Goal: Find specific page/section: Find specific page/section

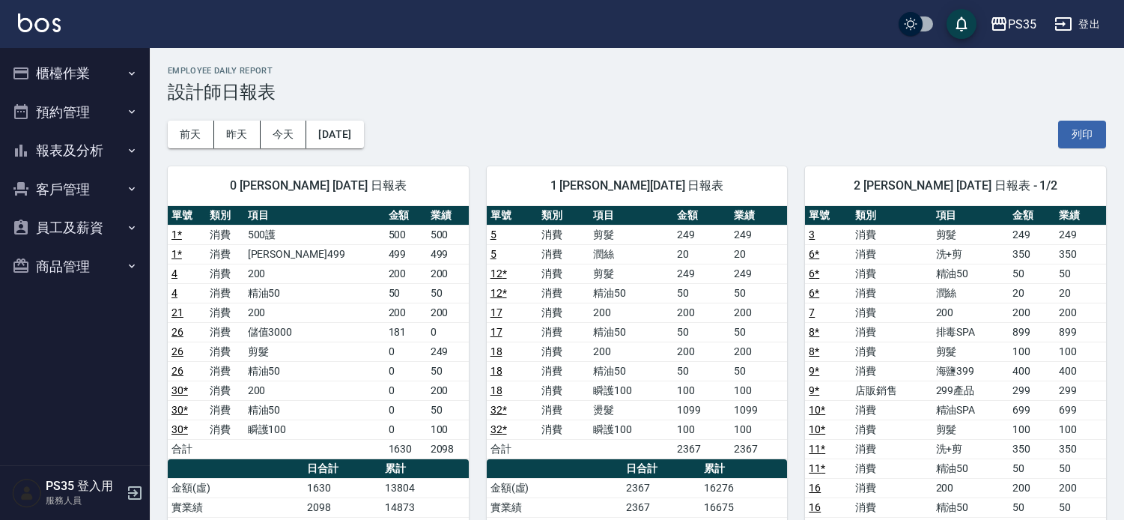
scroll to position [83, 0]
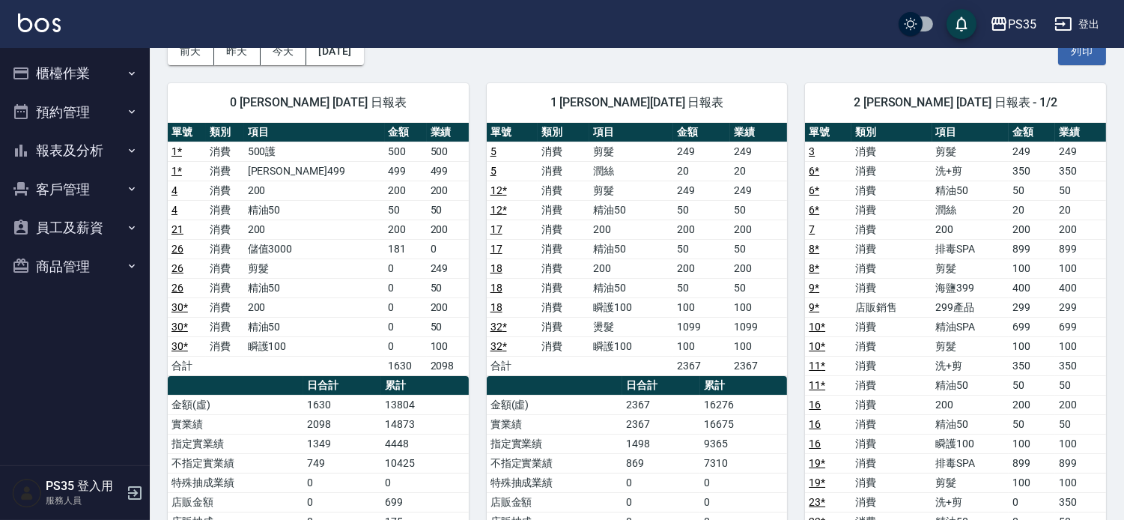
drag, startPoint x: 772, startPoint y: 288, endPoint x: 665, endPoint y: 76, distance: 237.5
click at [665, 76] on div "1 林玟伶 09/05/2025 日報表 單號 類別 項目 金額 業績 5 消費 剪髮 249 249 5 消費 潤絲 20 20 12 * 消費 剪髮 24…" at bounding box center [628, 434] width 319 height 738
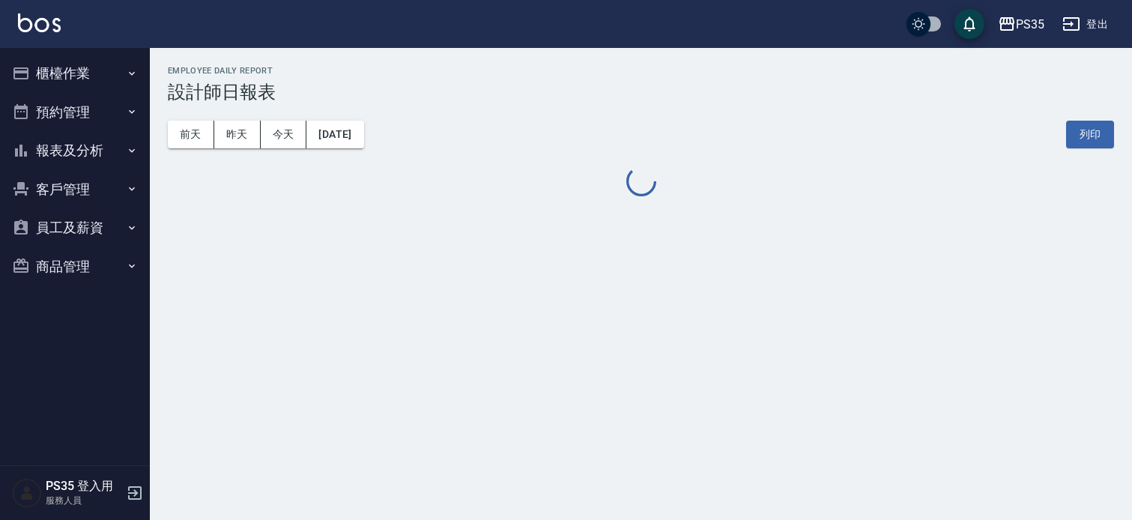
click at [110, 189] on button "客戶管理" at bounding box center [75, 189] width 138 height 39
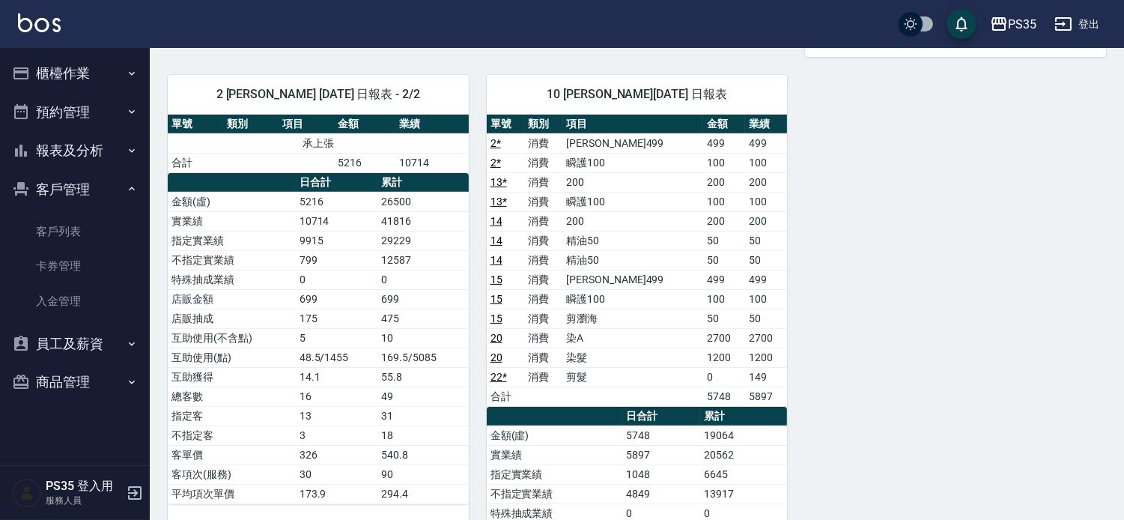
scroll to position [832, 0]
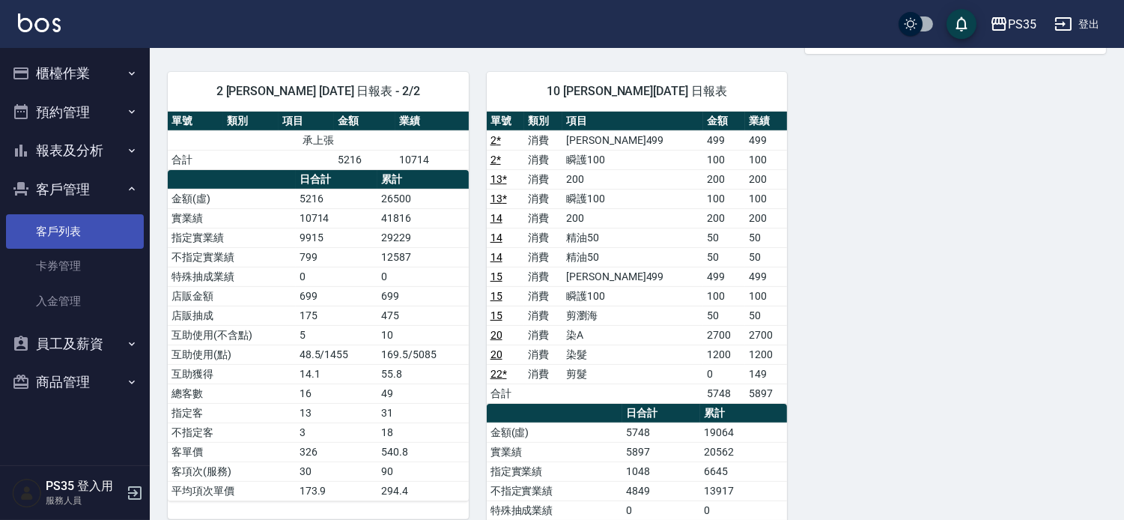
click at [125, 215] on link "客戶列表" at bounding box center [75, 231] width 138 height 34
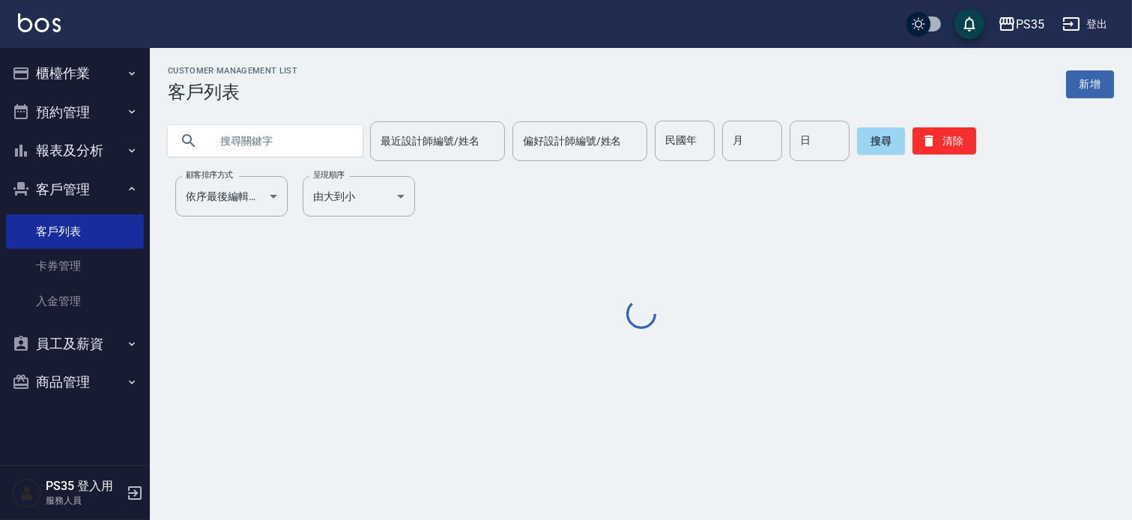
click at [240, 127] on input "text" at bounding box center [280, 141] width 141 height 40
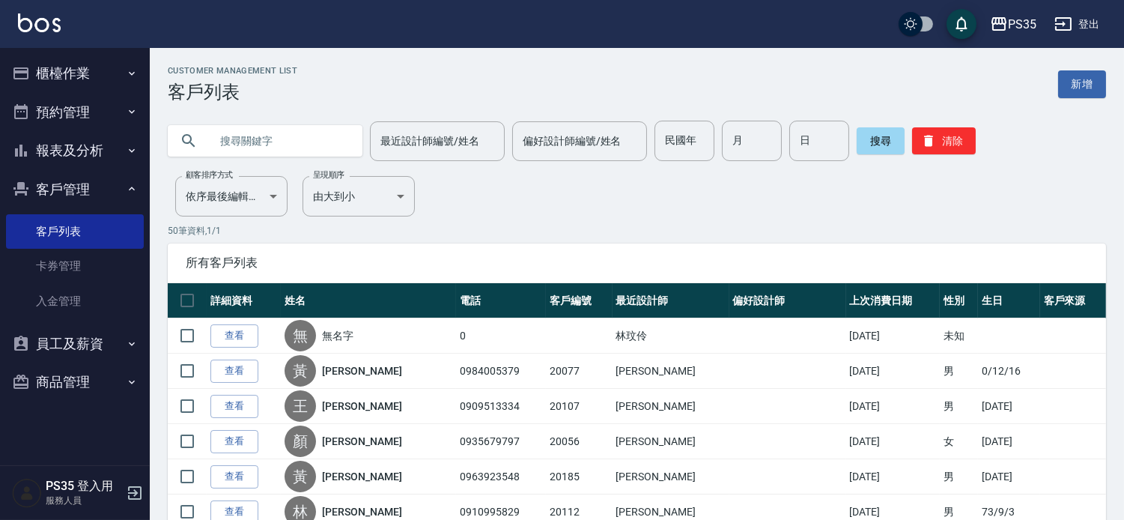
type input "C"
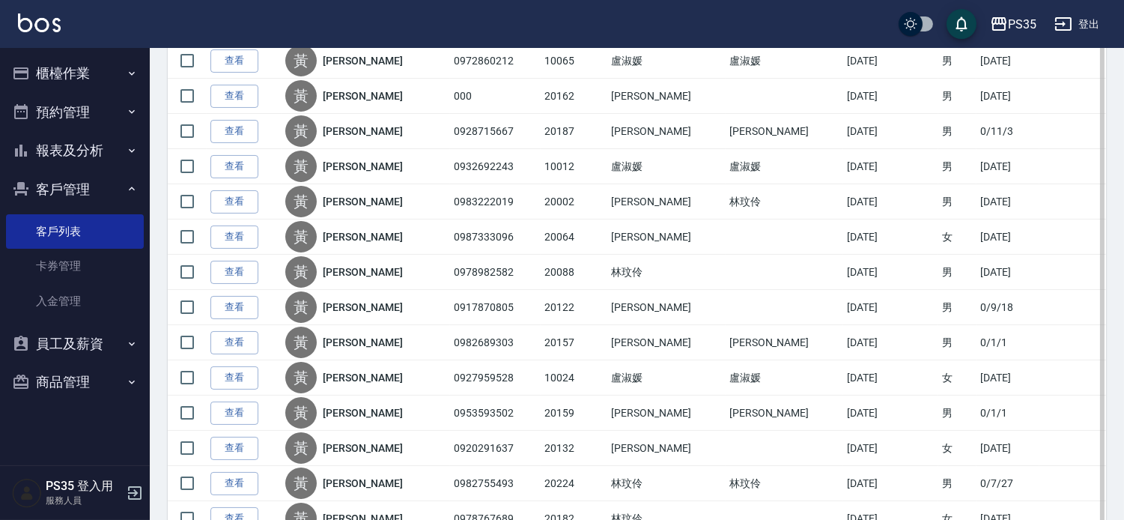
scroll to position [135, 0]
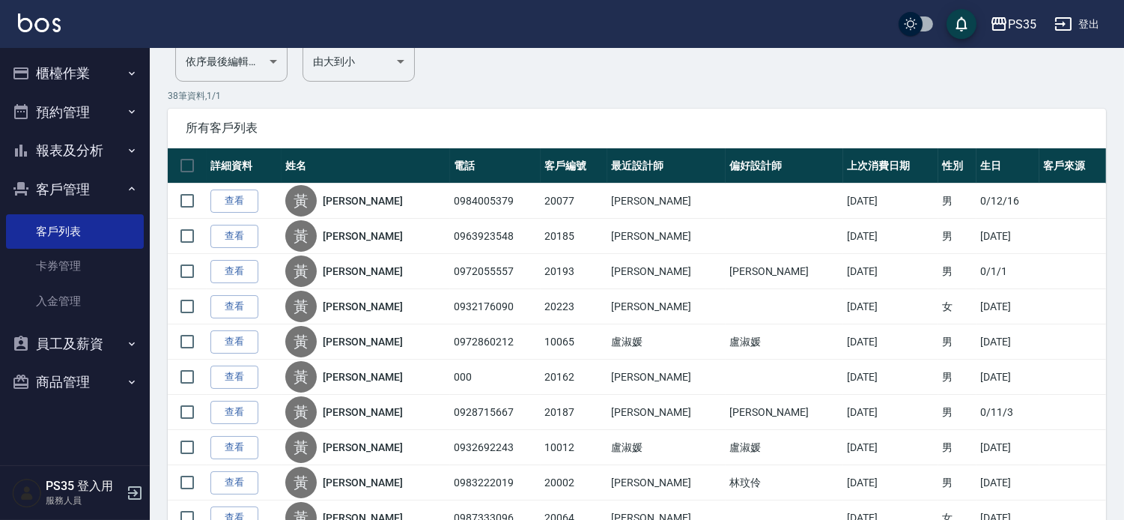
type input "黃"
